Goal: Information Seeking & Learning: Learn about a topic

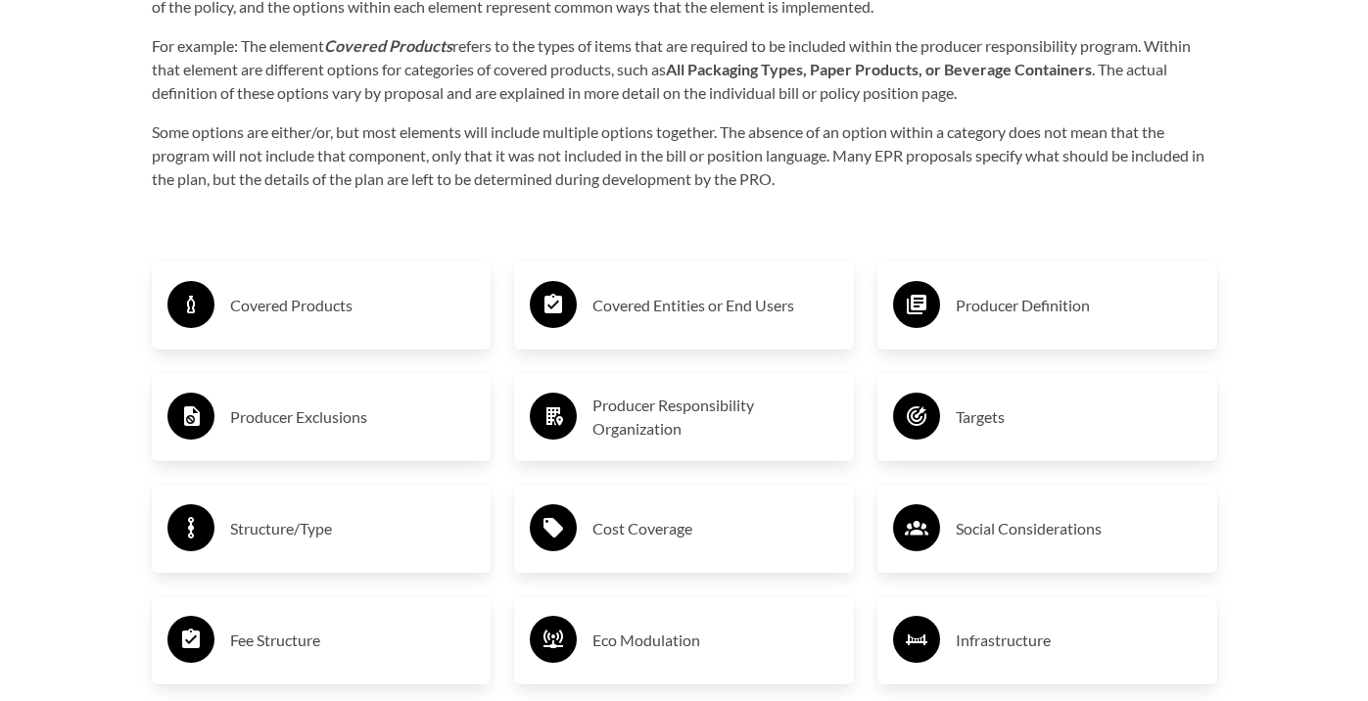
scroll to position [3026, 0]
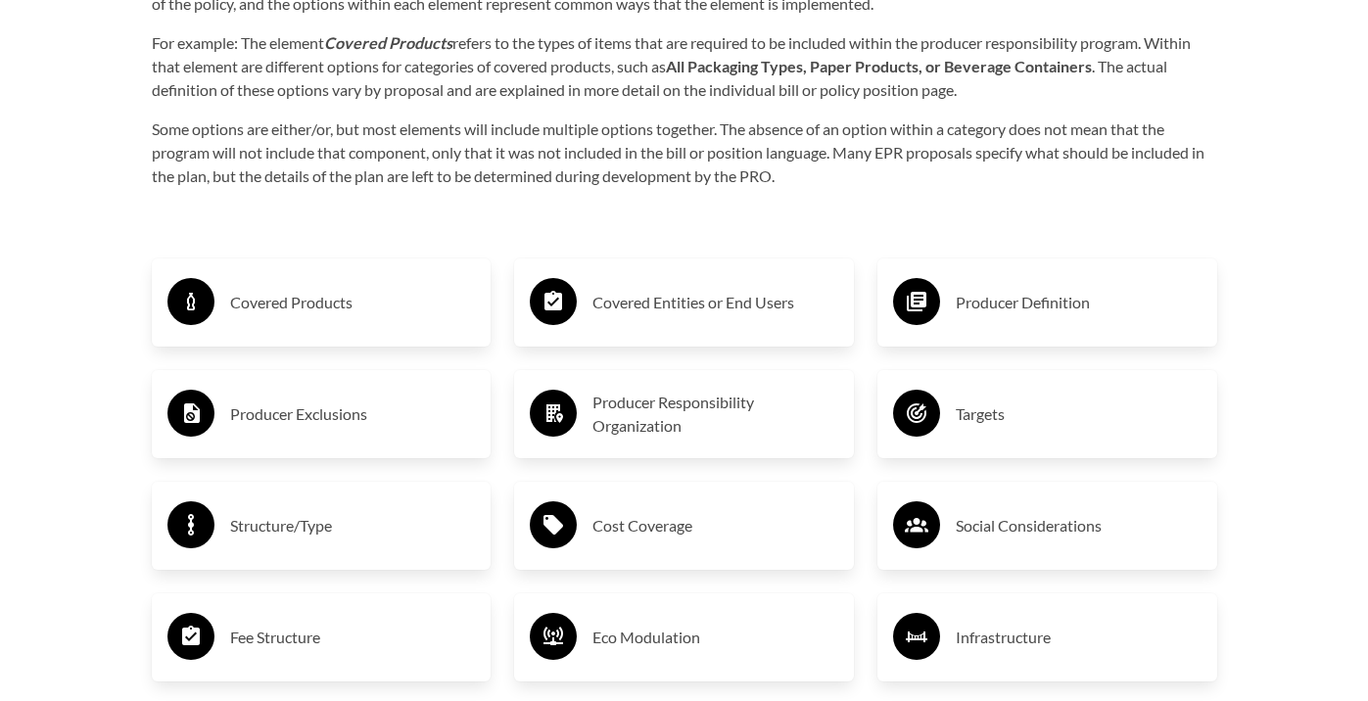
click at [791, 320] on div "Covered Entities or End Users" at bounding box center [684, 302] width 308 height 57
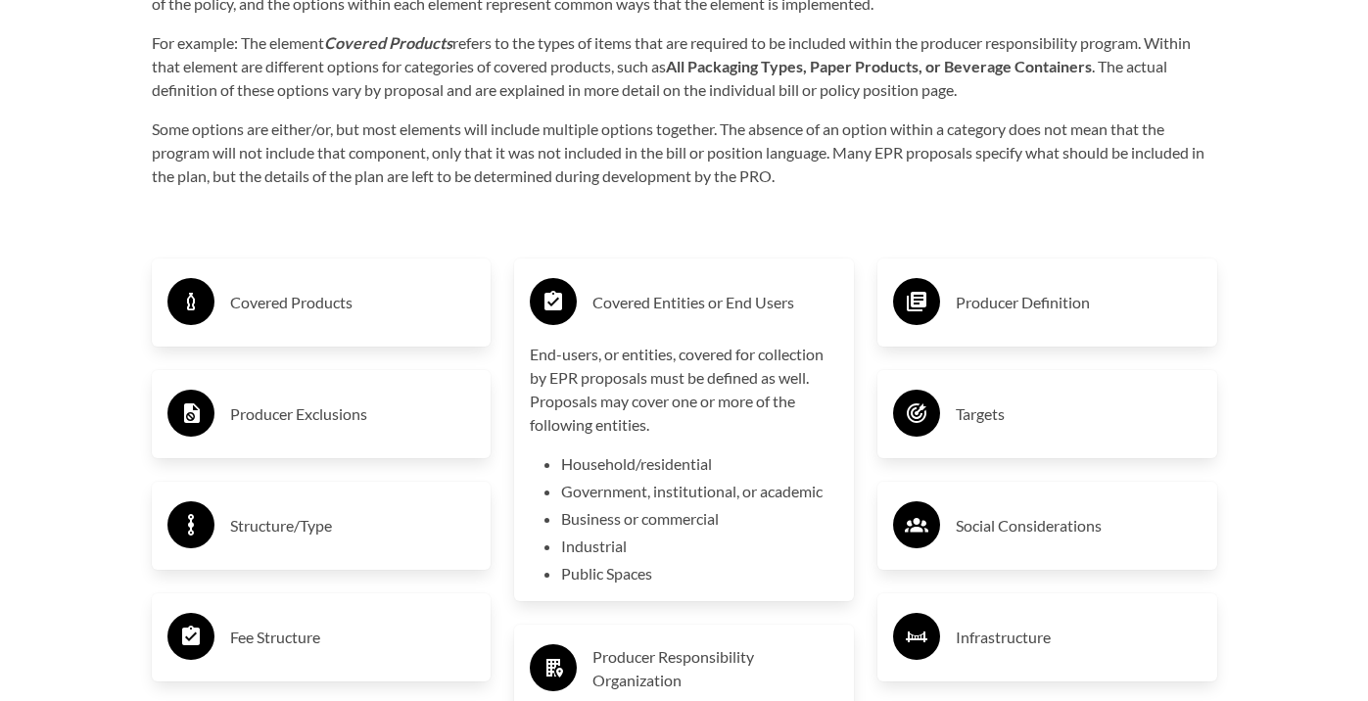
click at [787, 320] on div "Covered Entities or End Users" at bounding box center [684, 302] width 308 height 57
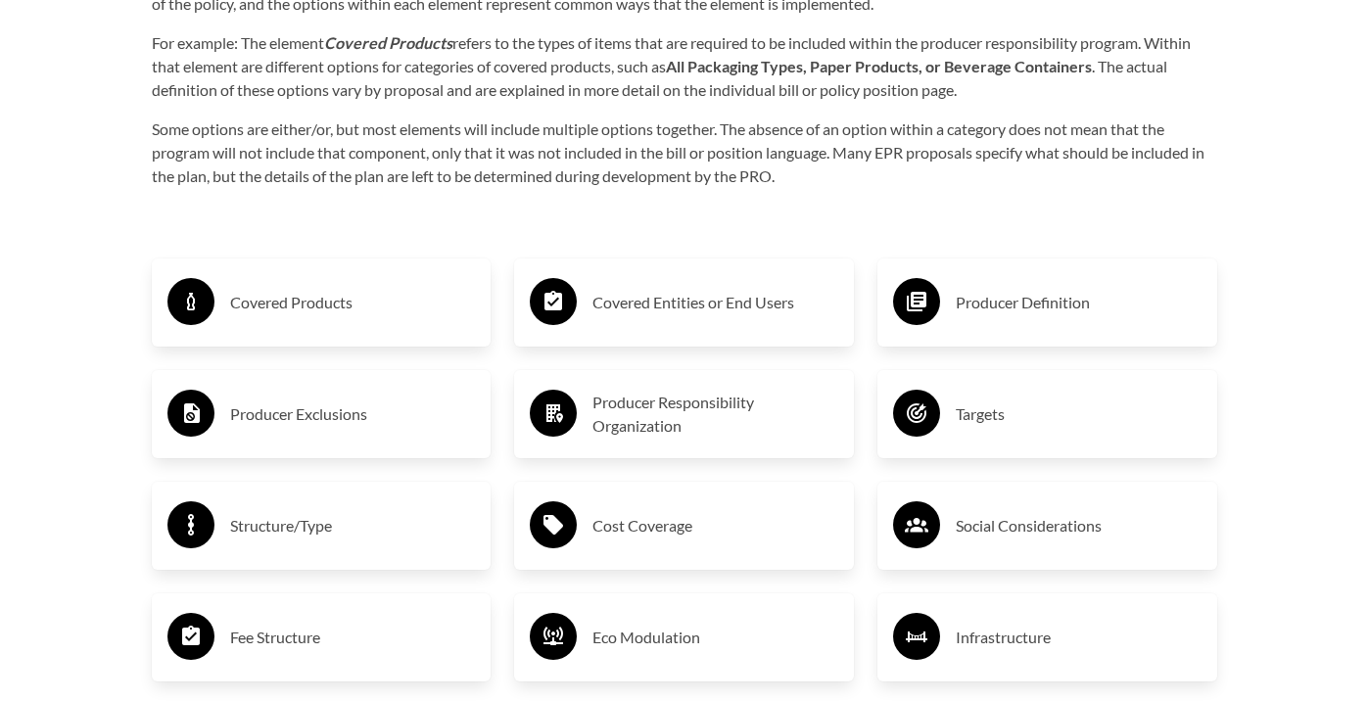
click at [1038, 298] on h3 "Producer Definition" at bounding box center [1079, 302] width 246 height 31
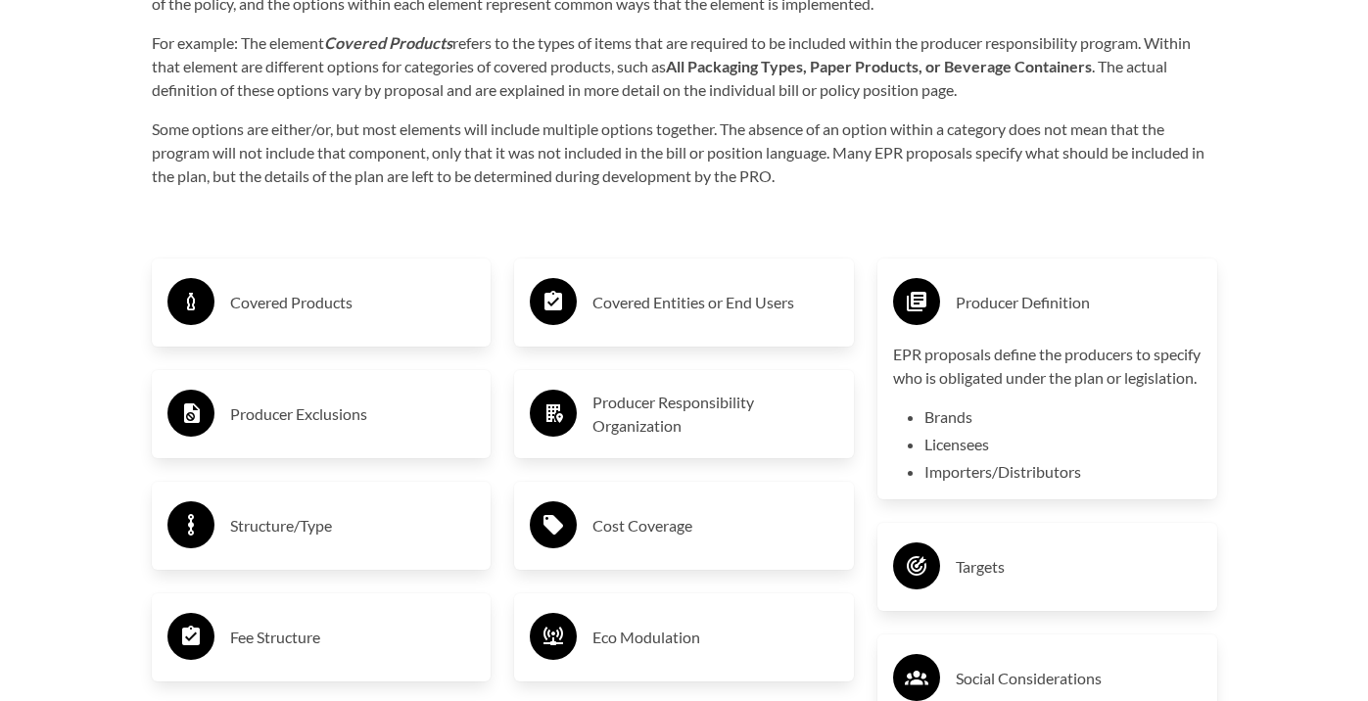
click at [1036, 295] on h3 "Producer Definition" at bounding box center [1079, 302] width 246 height 31
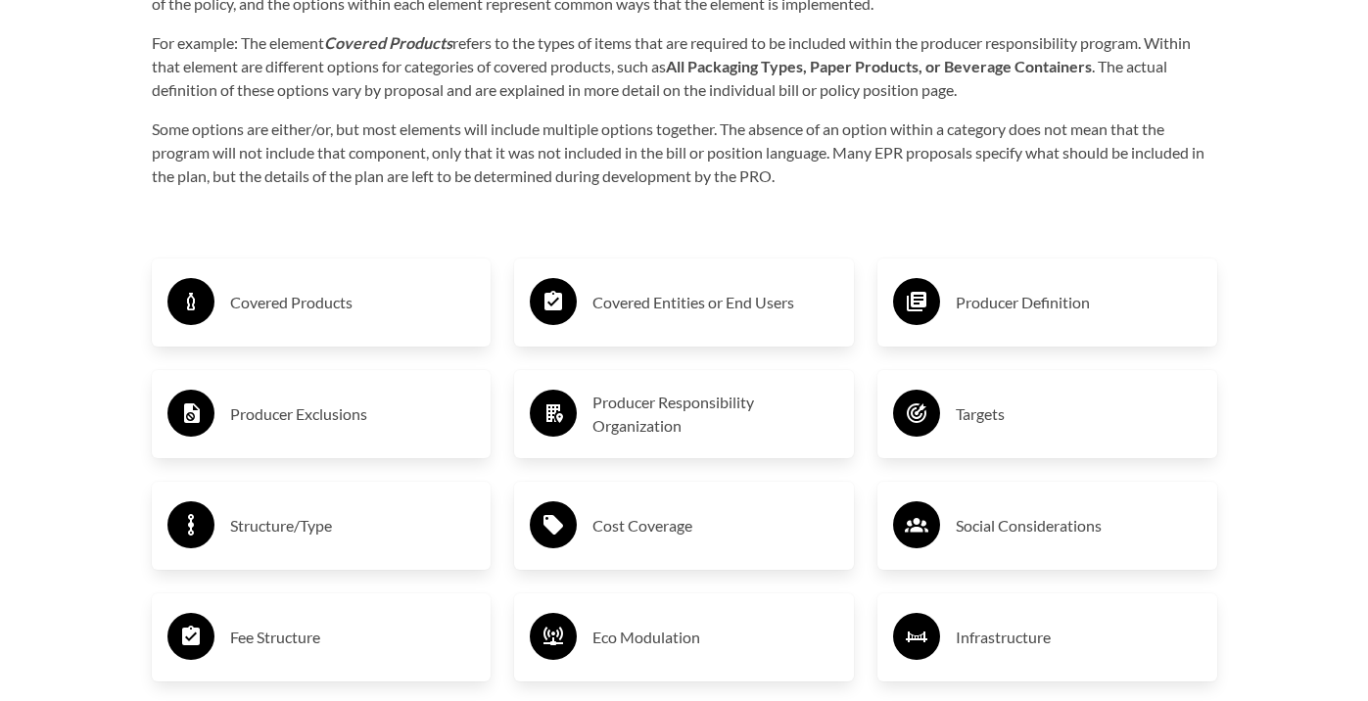
click at [1082, 630] on h3 "Infrastructure" at bounding box center [1079, 637] width 246 height 31
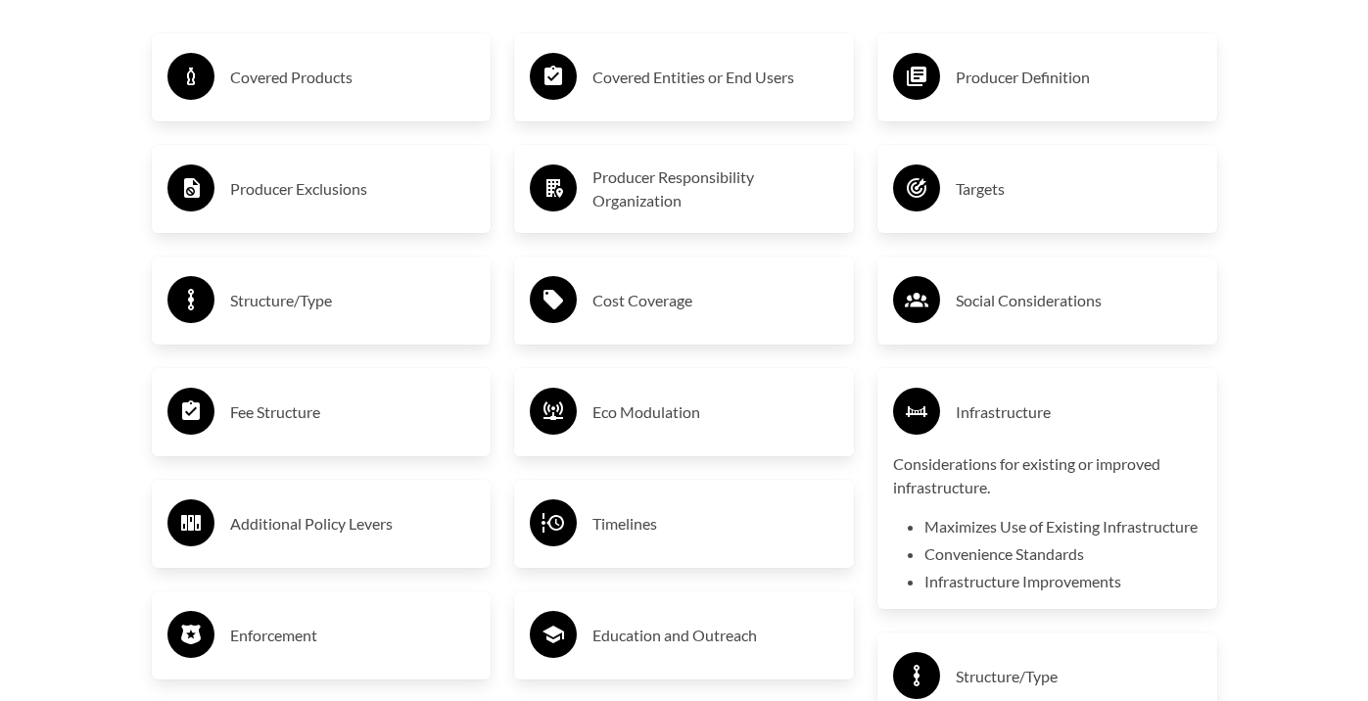
scroll to position [3257, 0]
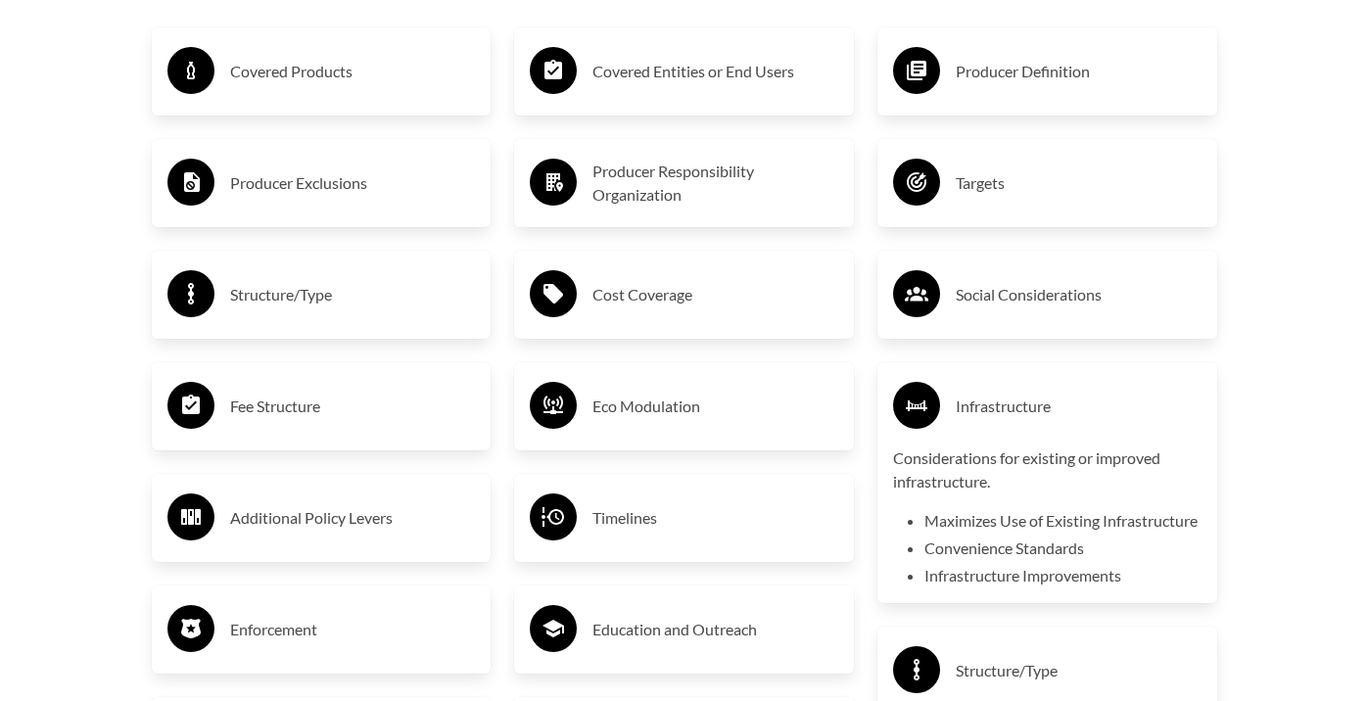
click at [1093, 404] on h3 "Infrastructure" at bounding box center [1079, 406] width 246 height 31
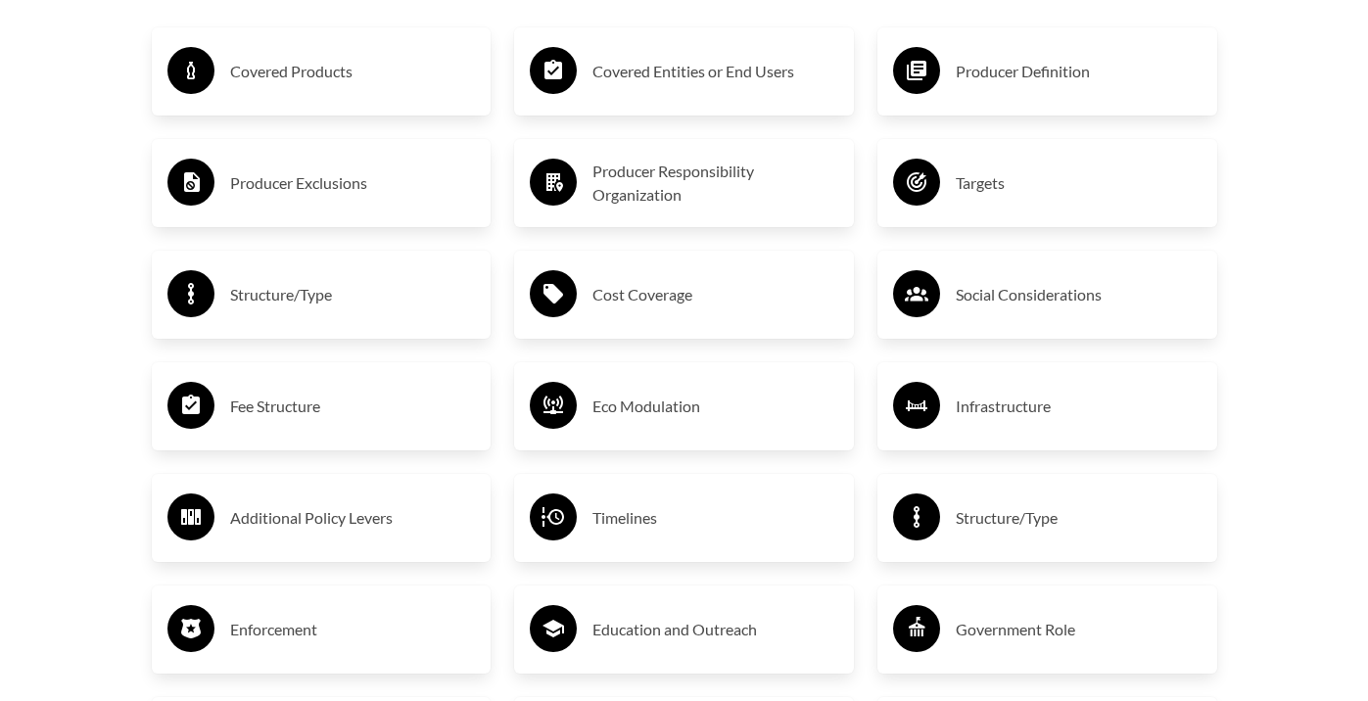
click at [728, 515] on h3 "Timelines" at bounding box center [715, 517] width 246 height 31
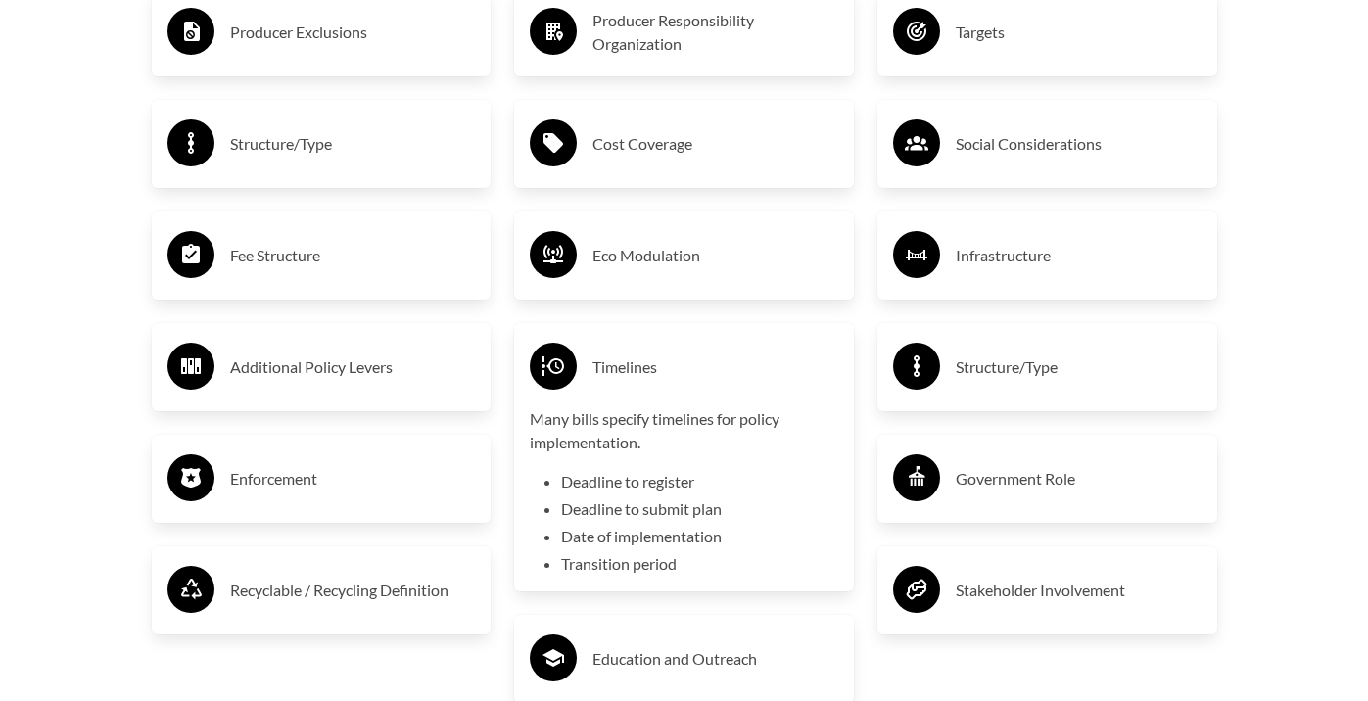
scroll to position [3412, 0]
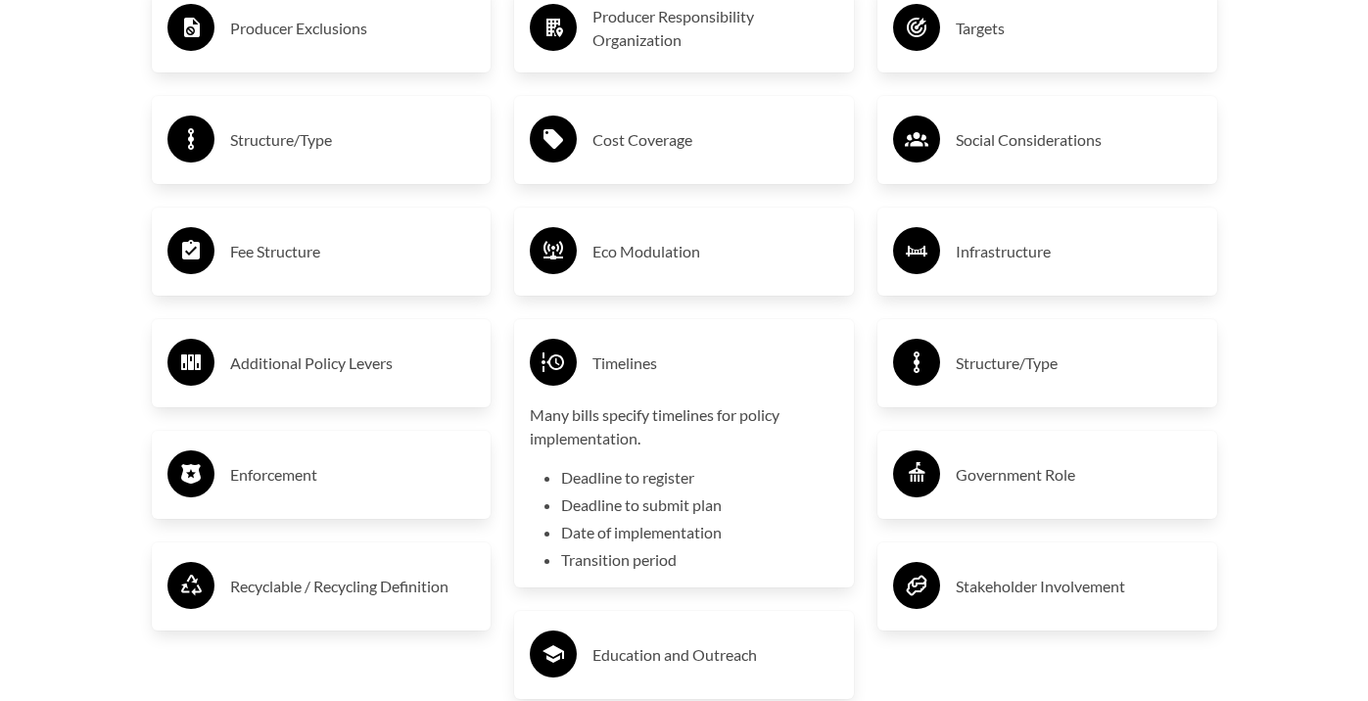
click at [662, 374] on h3 "Timelines" at bounding box center [715, 363] width 246 height 31
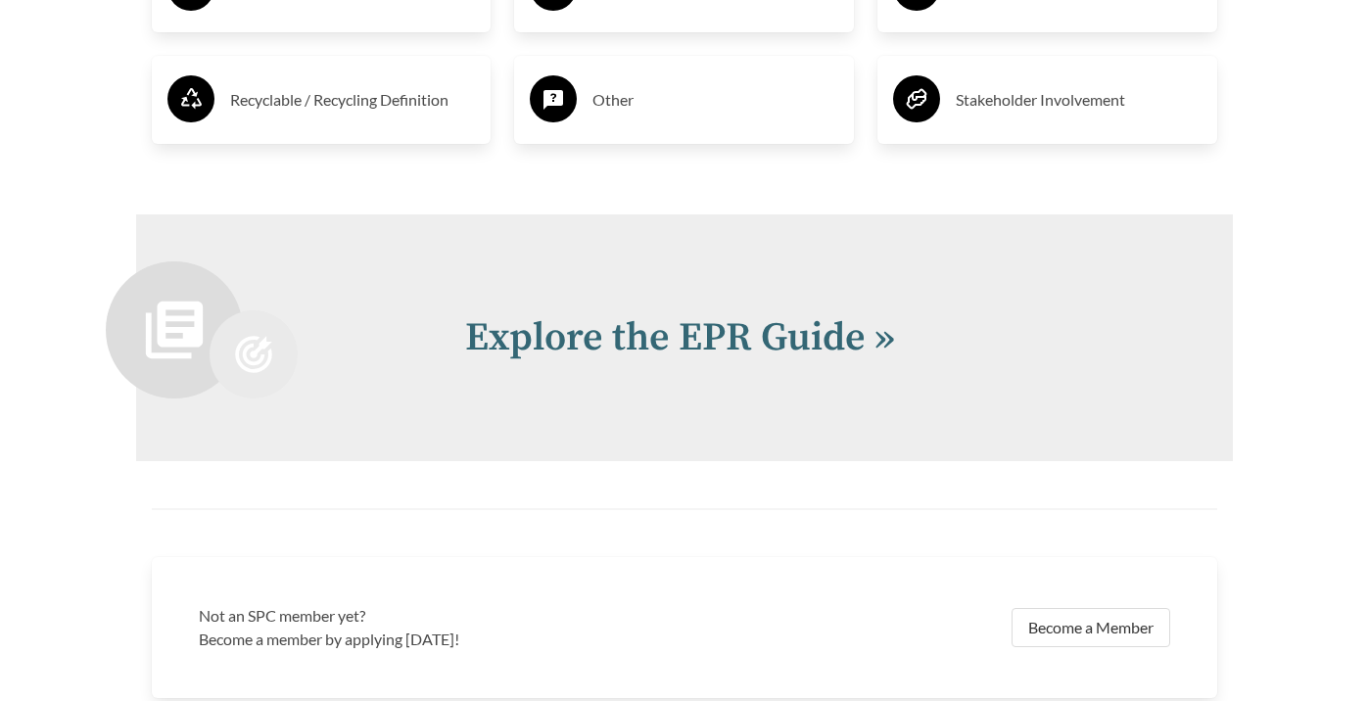
scroll to position [4072, 0]
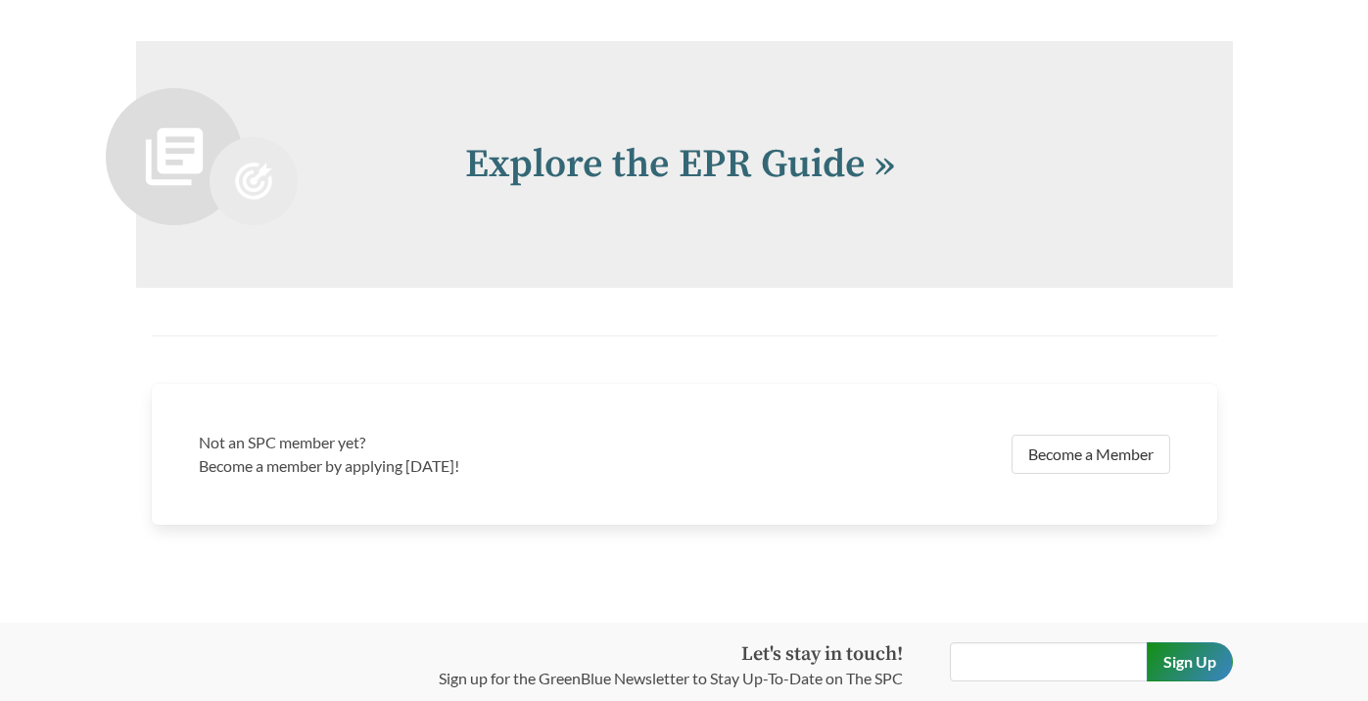
click at [903, 172] on h2 "Explore the EPR Guide »" at bounding box center [825, 164] width 721 height 59
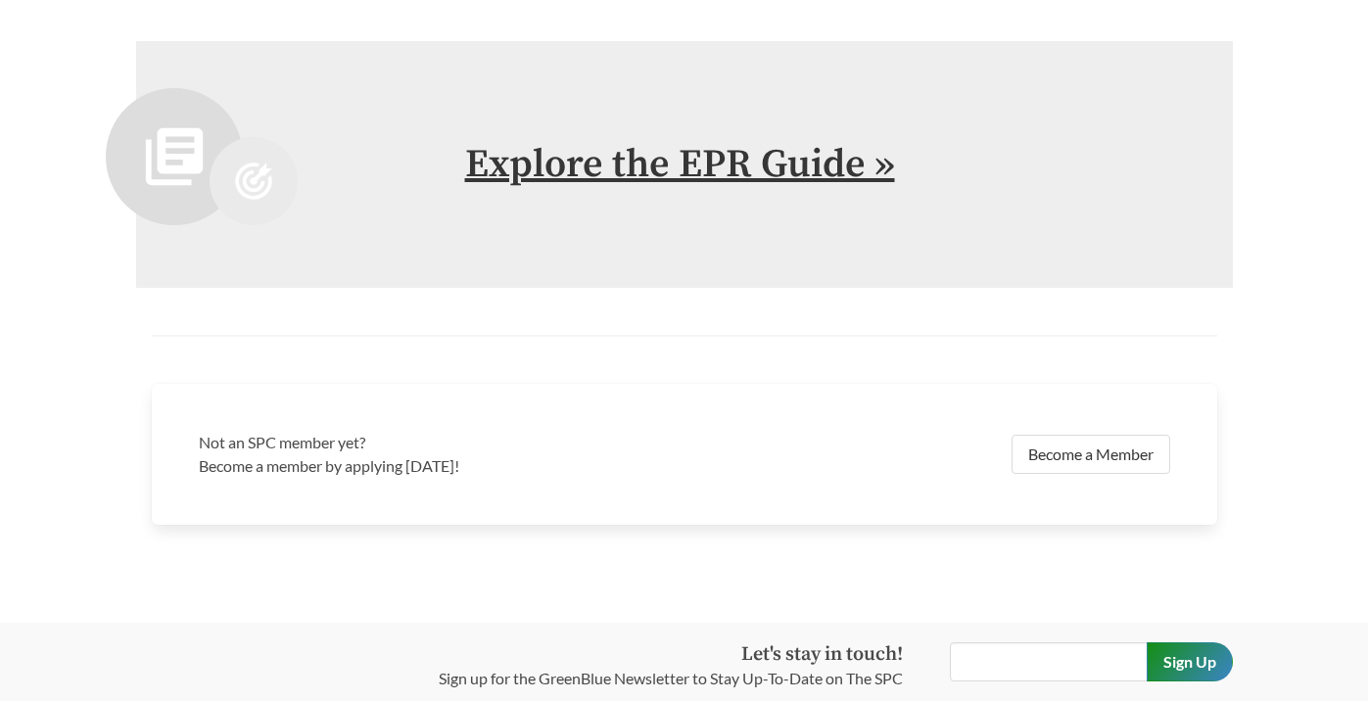
click at [853, 170] on link "Explore the EPR Guide »" at bounding box center [680, 164] width 430 height 49
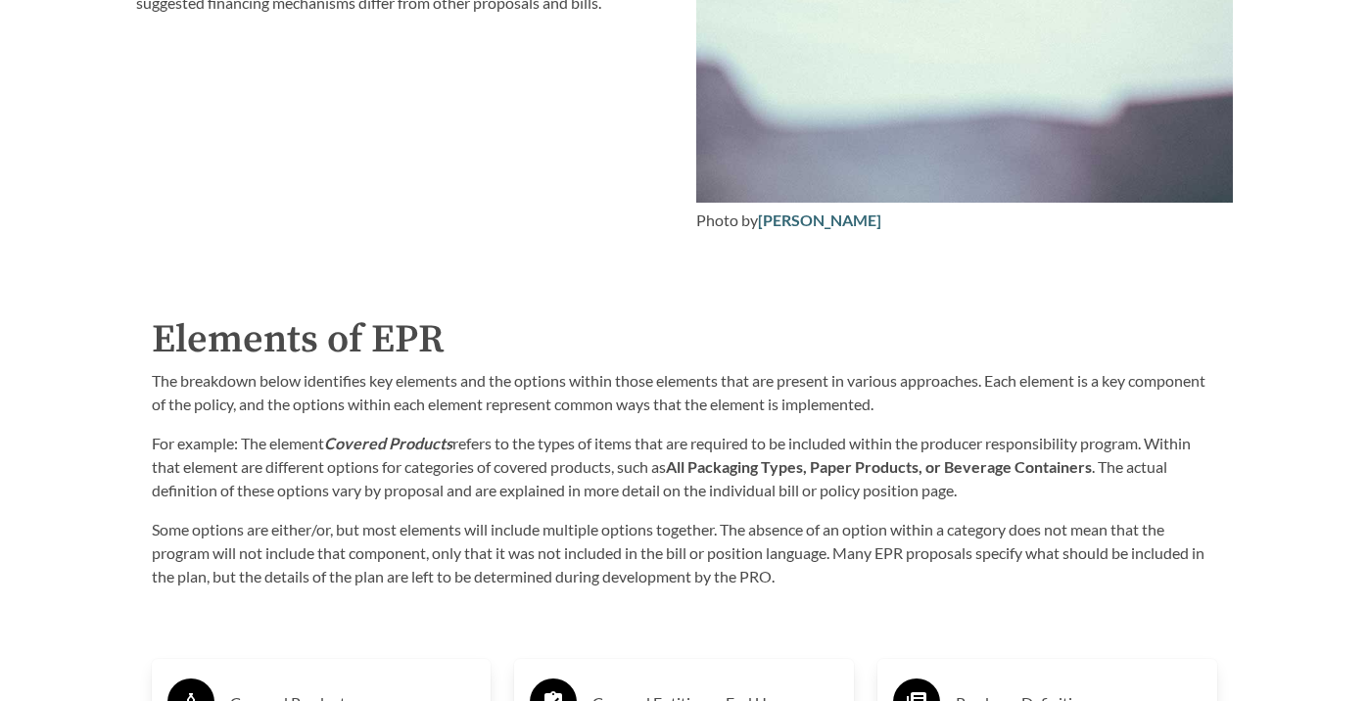
scroll to position [3190, 0]
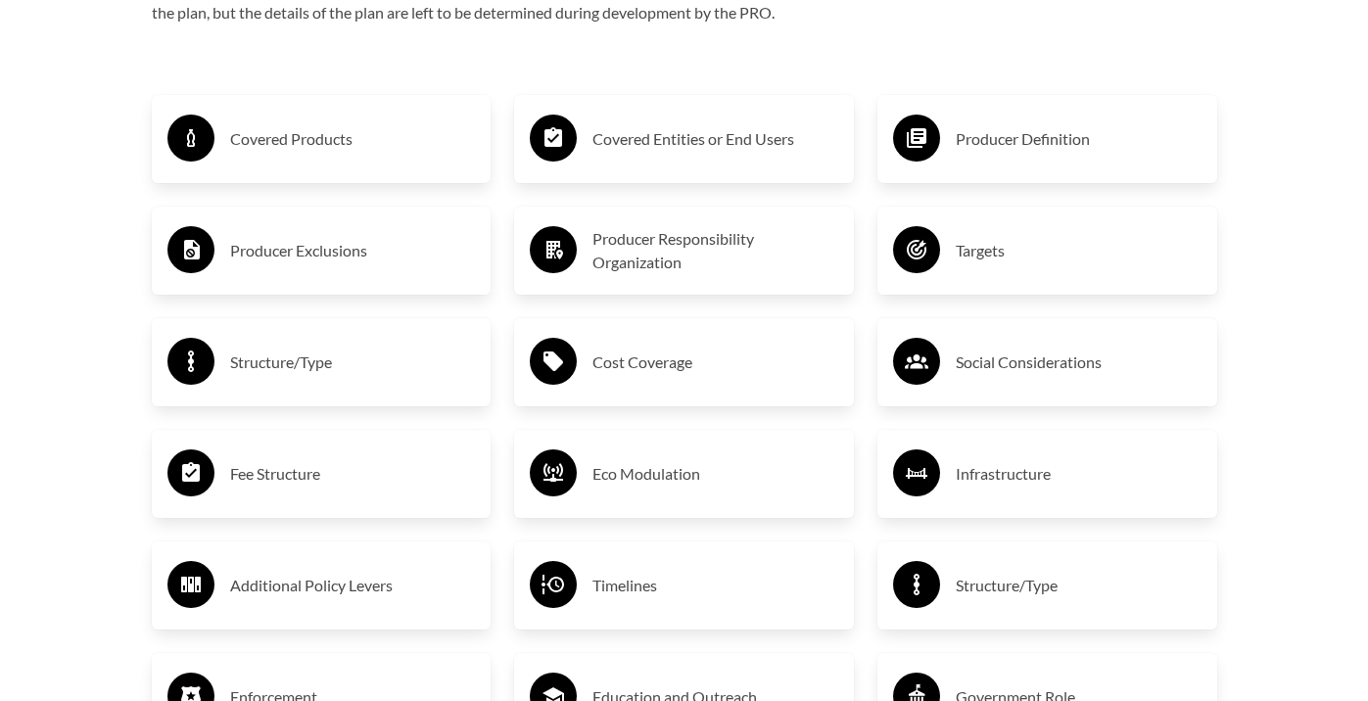
click at [818, 148] on h3 "Covered Entities or End Users" at bounding box center [715, 138] width 246 height 31
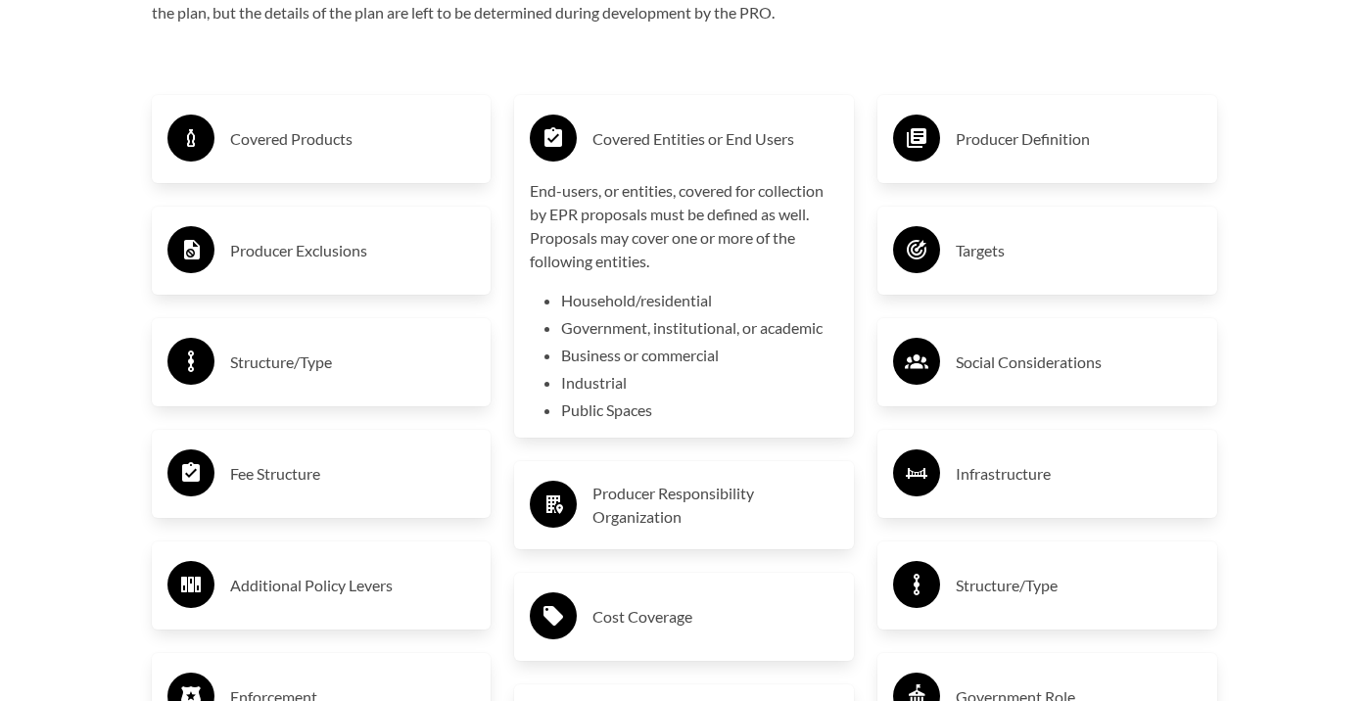
click at [817, 148] on h3 "Covered Entities or End Users" at bounding box center [715, 138] width 246 height 31
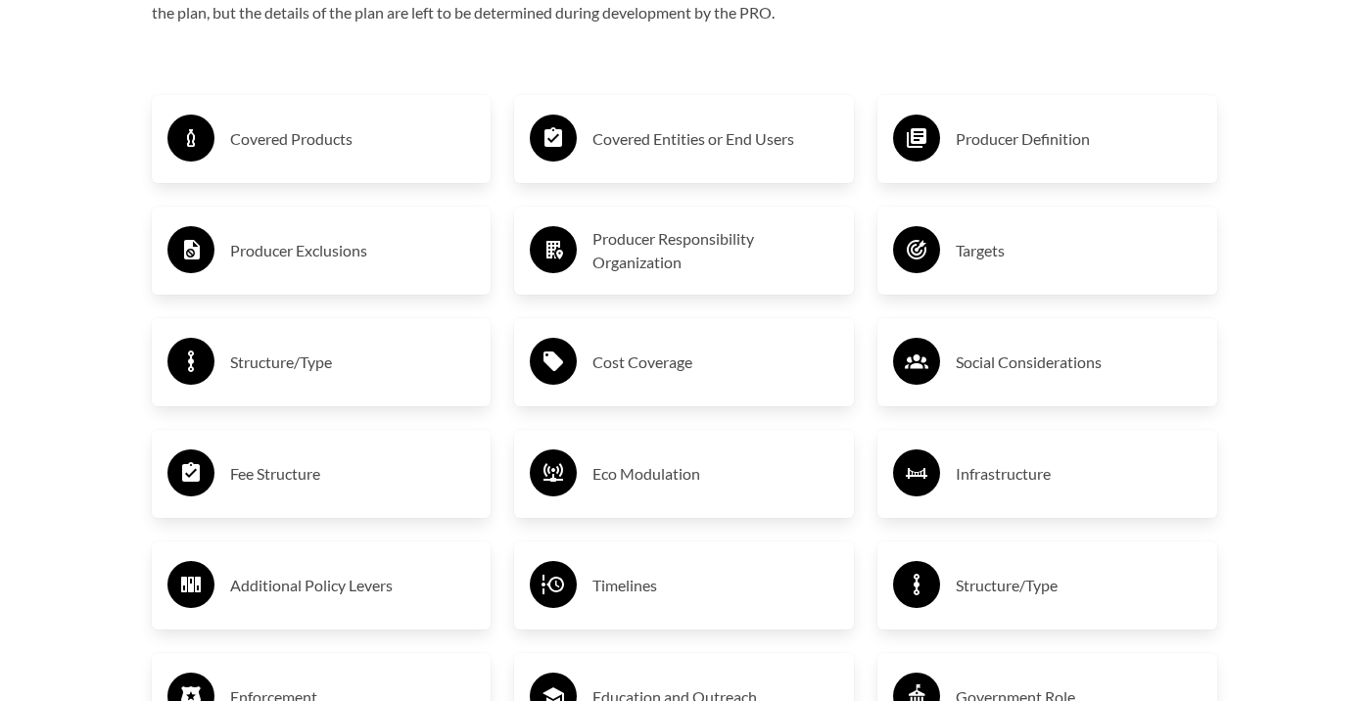
click at [1064, 134] on h3 "Producer Definition" at bounding box center [1079, 138] width 246 height 31
